Goal: Complete application form

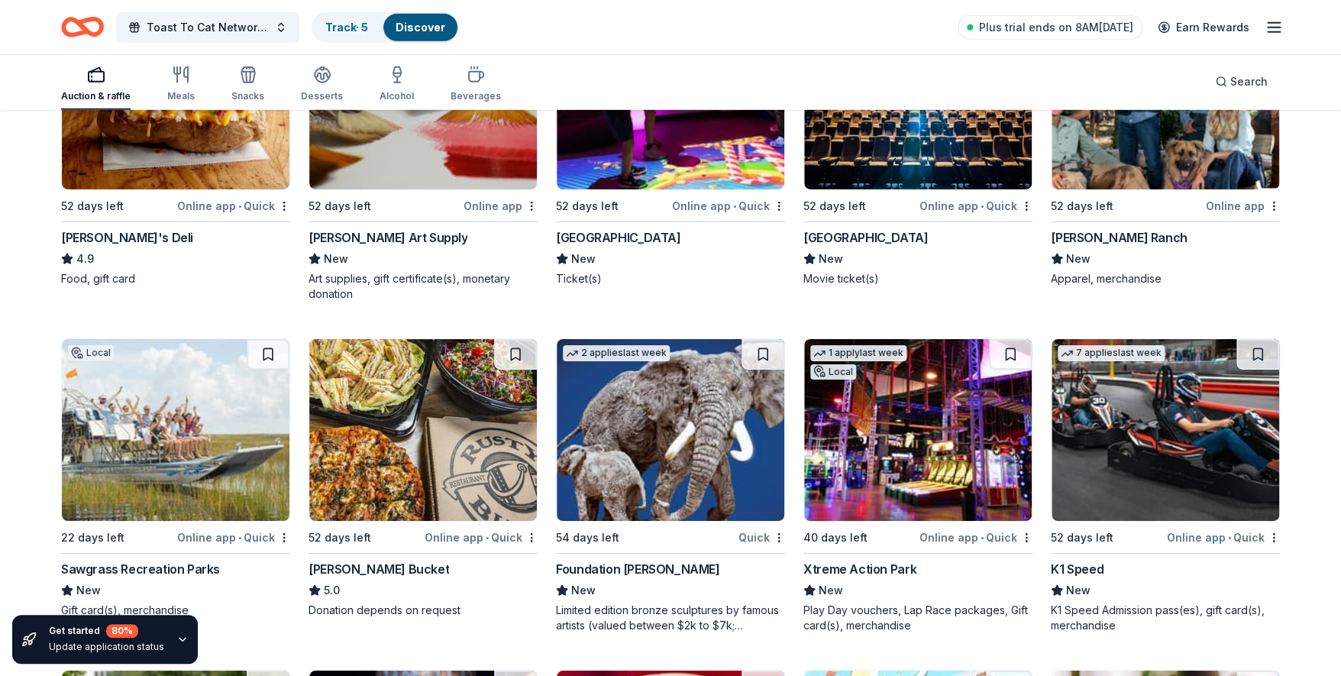
scroll to position [5441, 0]
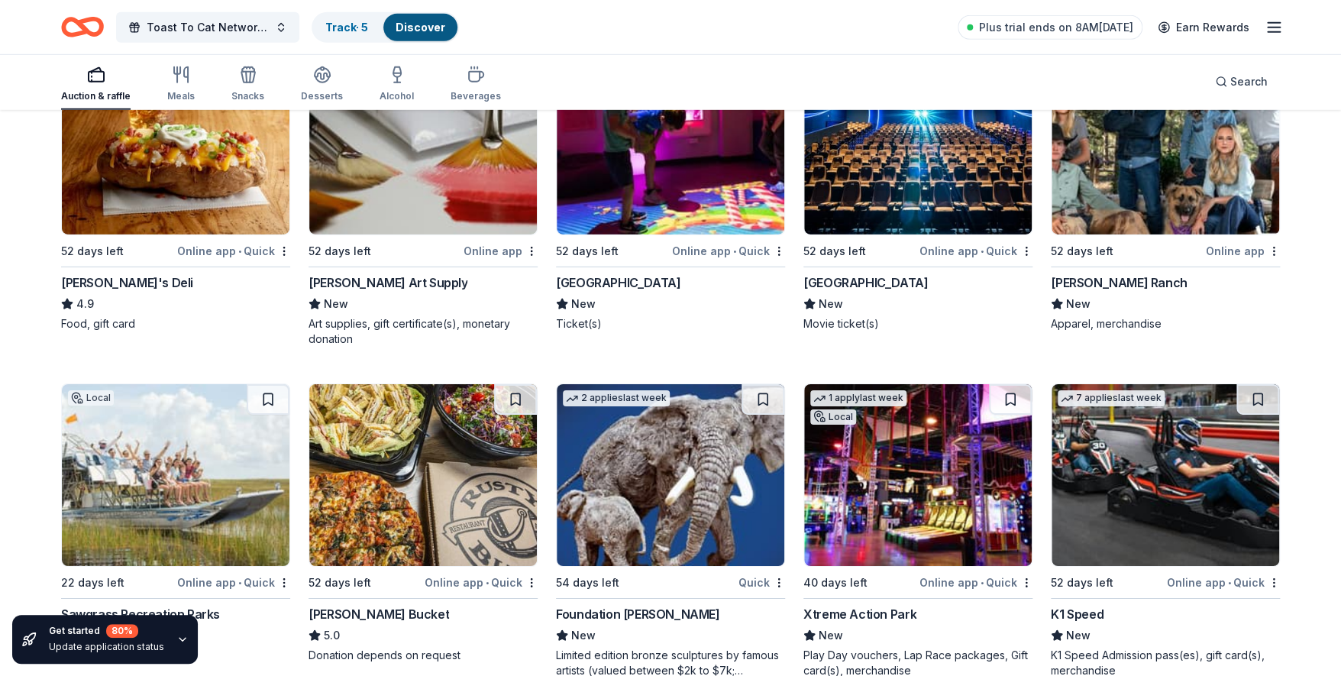
click at [608, 277] on div "[GEOGRAPHIC_DATA]" at bounding box center [618, 282] width 124 height 18
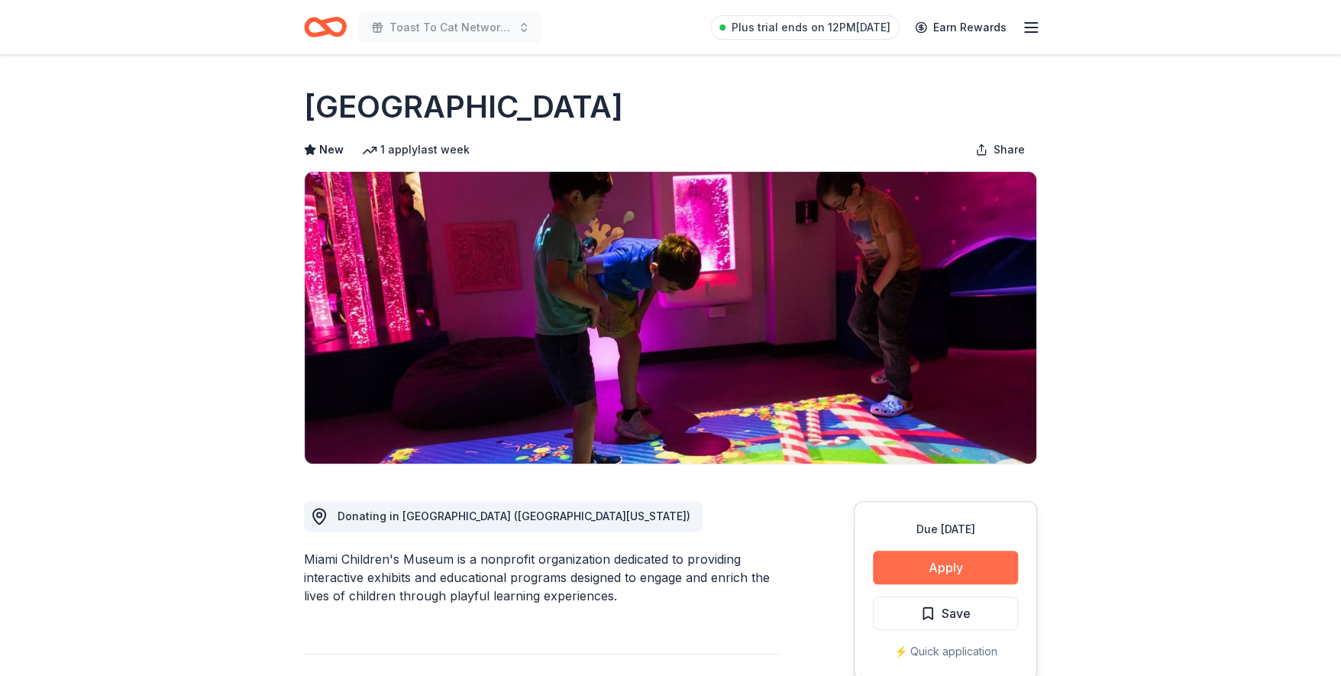
click at [929, 570] on button "Apply" at bounding box center [945, 568] width 145 height 34
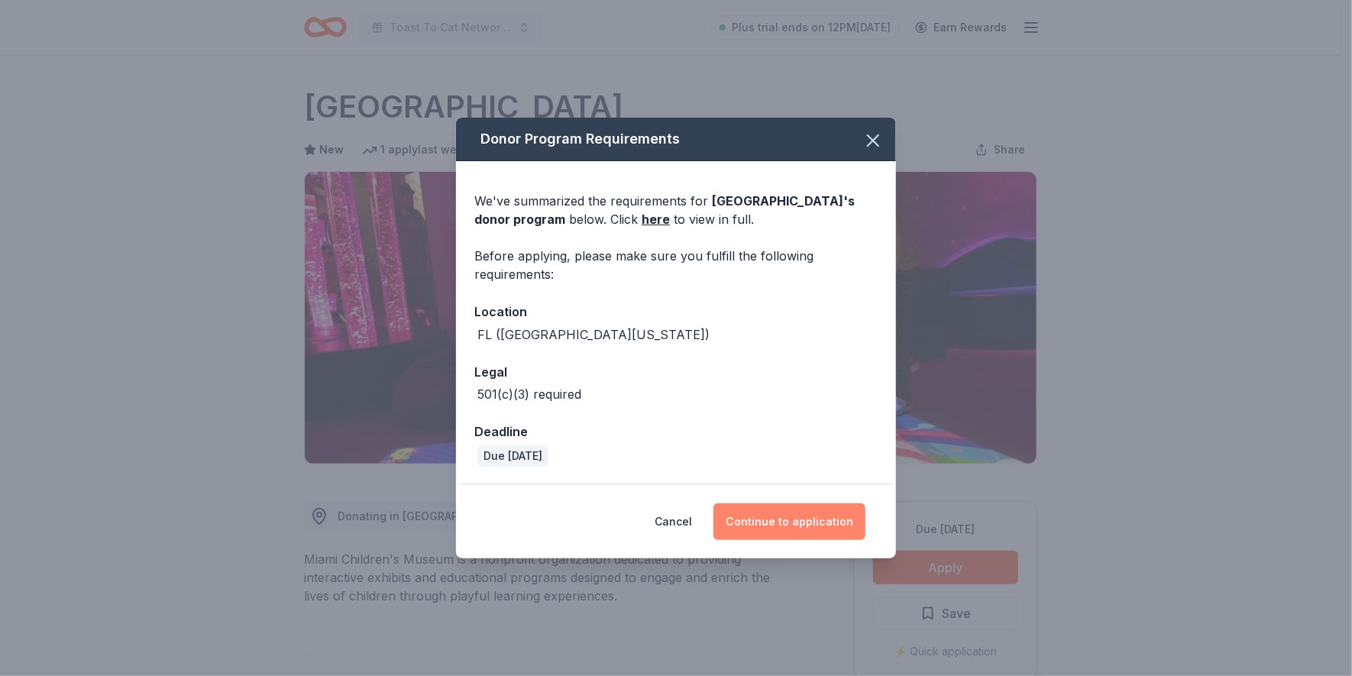
click at [777, 517] on button "Continue to application" at bounding box center [789, 521] width 152 height 37
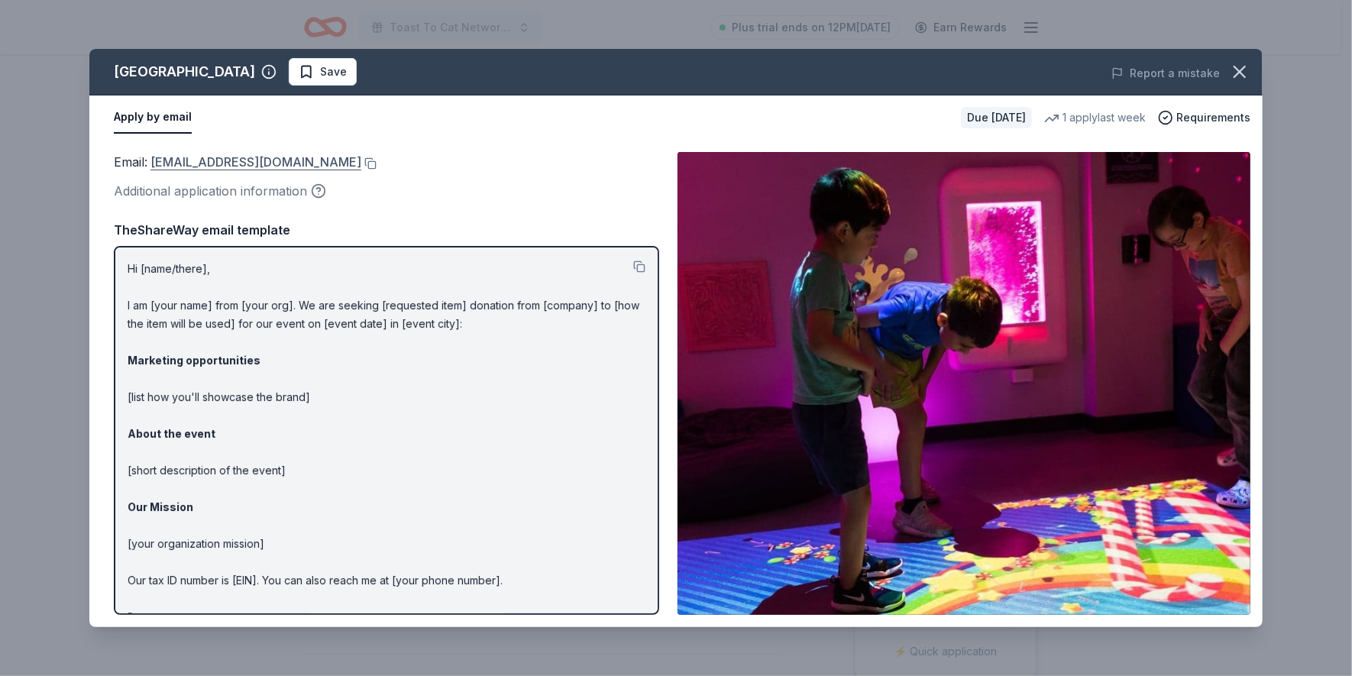
drag, startPoint x: 373, startPoint y: 159, endPoint x: 280, endPoint y: 154, distance: 93.3
click at [273, 160] on div "Email : schaves@miamichildrensmuseum.org" at bounding box center [386, 162] width 545 height 20
